Goal: Find specific page/section: Find specific page/section

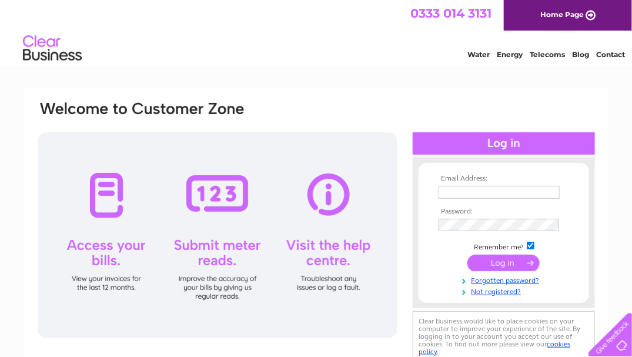
click at [457, 189] on input "text" at bounding box center [498, 192] width 121 height 13
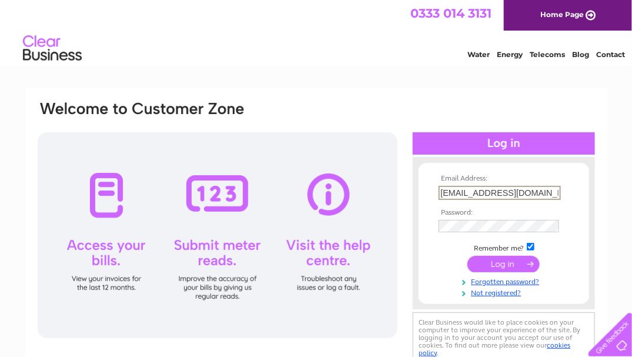
type input "accounts@swissfarm.co.uk"
click at [467, 256] on input "submit" at bounding box center [503, 264] width 72 height 16
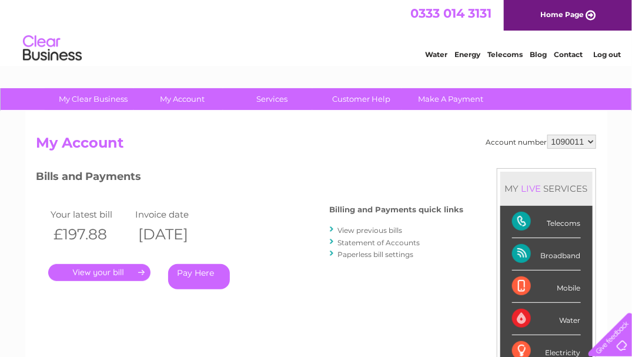
click at [113, 270] on link "." at bounding box center [99, 272] width 102 height 17
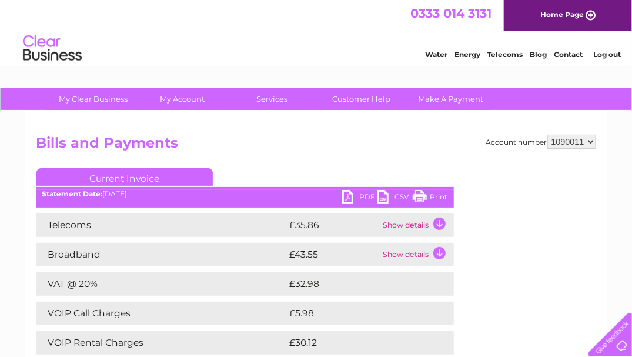
click at [349, 202] on link "PDF" at bounding box center [359, 198] width 35 height 17
